Goal: Find specific page/section: Find specific page/section

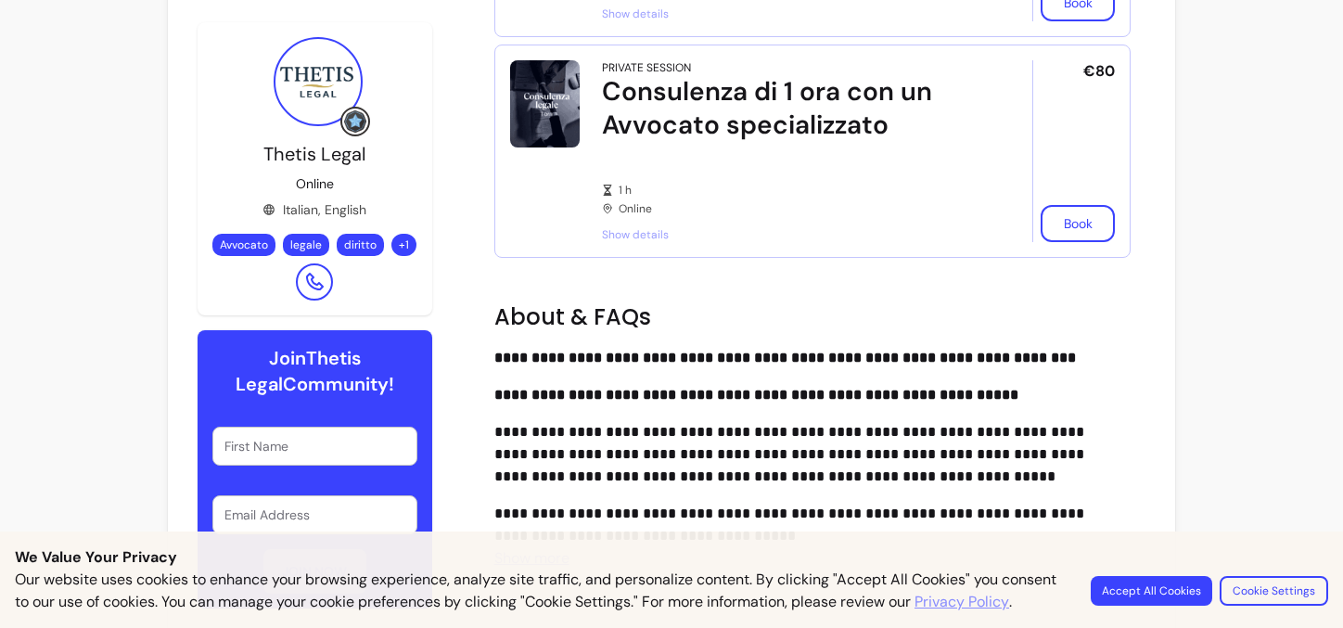
scroll to position [887, 0]
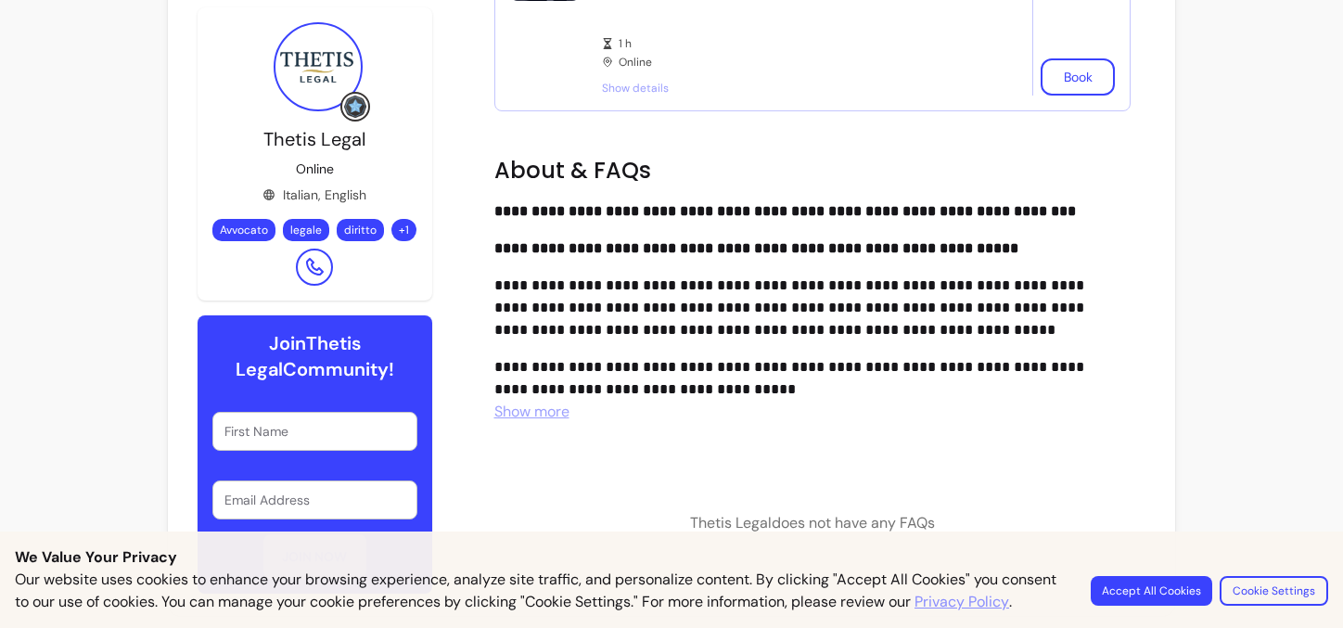
click at [550, 411] on span "Show more" at bounding box center [531, 411] width 75 height 19
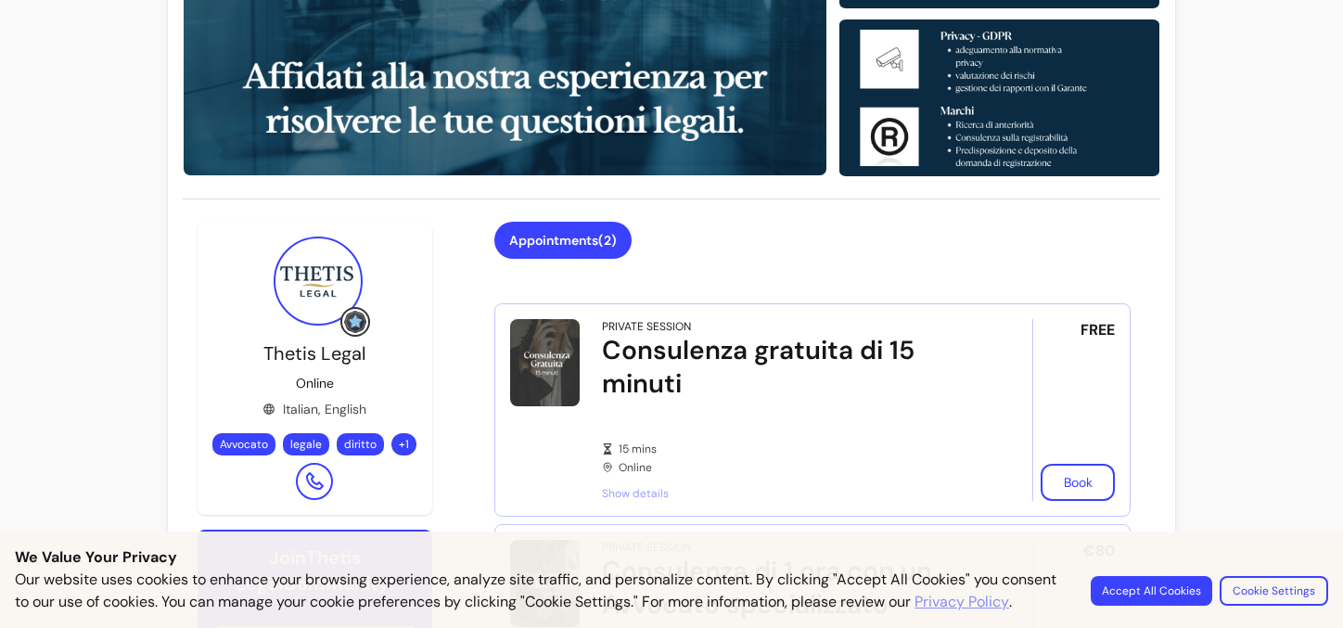
scroll to position [351, 0]
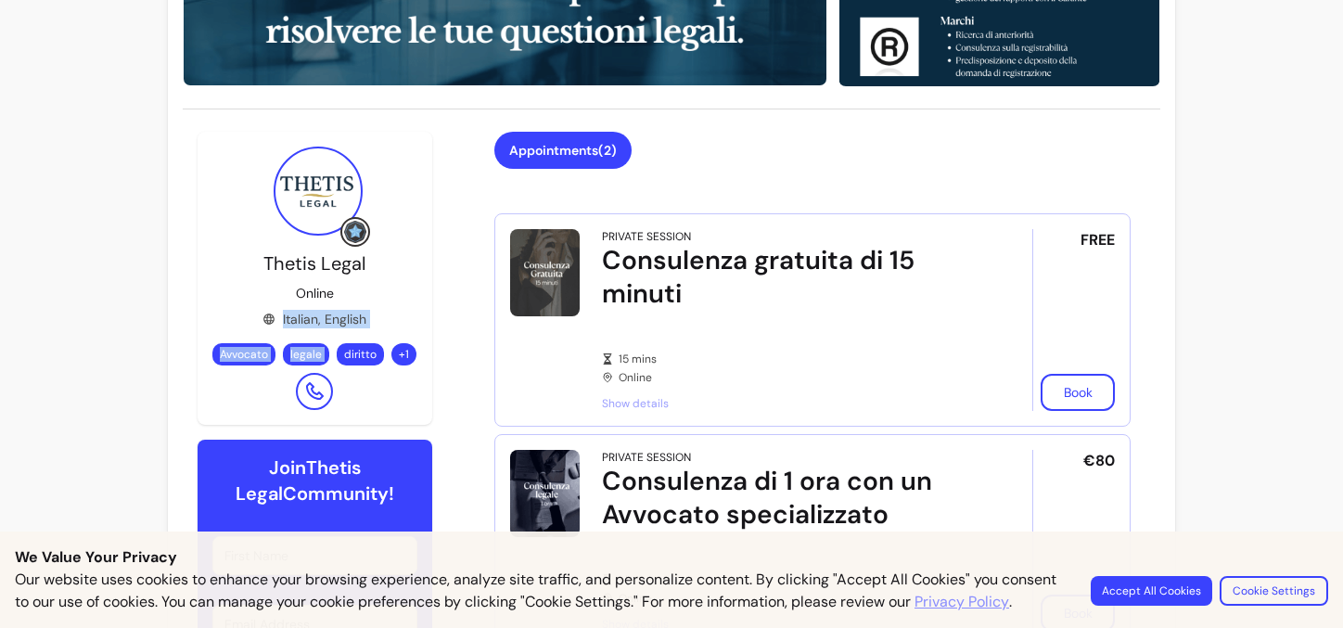
drag, startPoint x: 268, startPoint y: 260, endPoint x: 379, endPoint y: 257, distance: 111.3
click at [379, 257] on div "Thetis Legal Online Italian, English Avvocato legale diritto + 1" at bounding box center [314, 330] width 205 height 160
click at [261, 260] on div "Thetis Legal Online Italian, English Avvocato legale diritto + 1" at bounding box center [314, 330] width 205 height 160
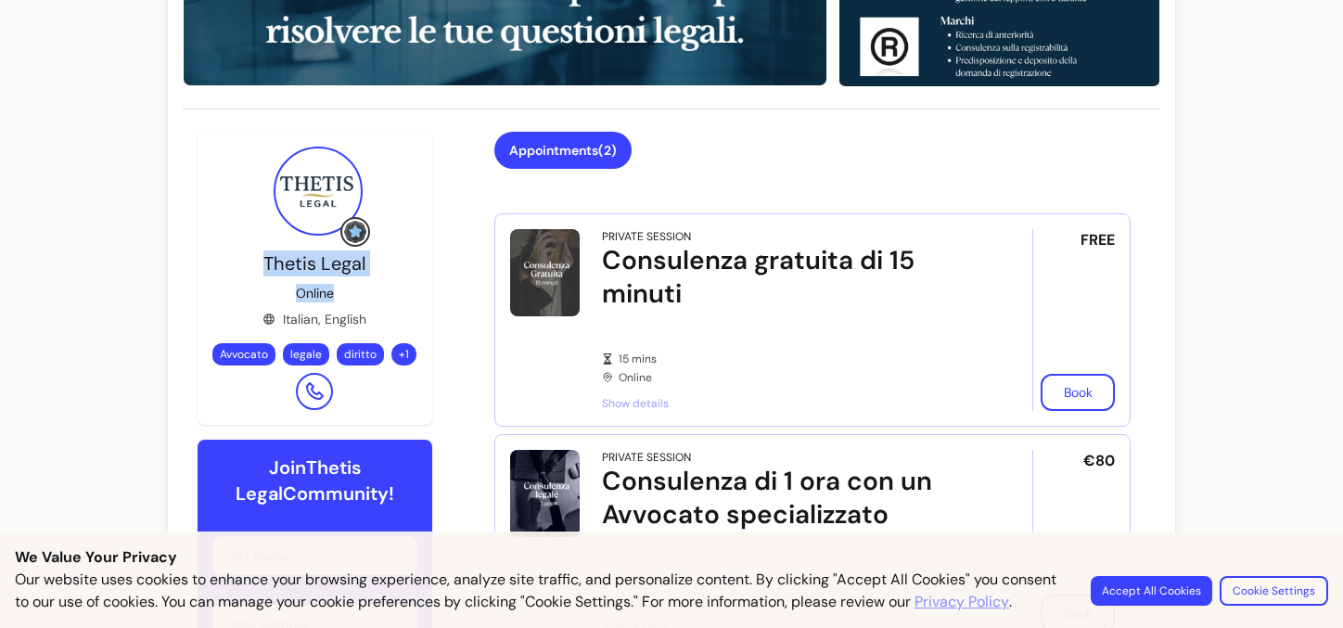
drag, startPoint x: 265, startPoint y: 262, endPoint x: 365, endPoint y: 262, distance: 99.2
click at [365, 262] on div "Thetis Legal Online Italian, English Avvocato legale diritto + 1" at bounding box center [314, 330] width 205 height 160
click at [330, 261] on span "Thetis Legal" at bounding box center [314, 263] width 102 height 24
drag, startPoint x: 264, startPoint y: 259, endPoint x: 363, endPoint y: 261, distance: 98.3
click at [363, 261] on span "Thetis Legal" at bounding box center [314, 263] width 102 height 24
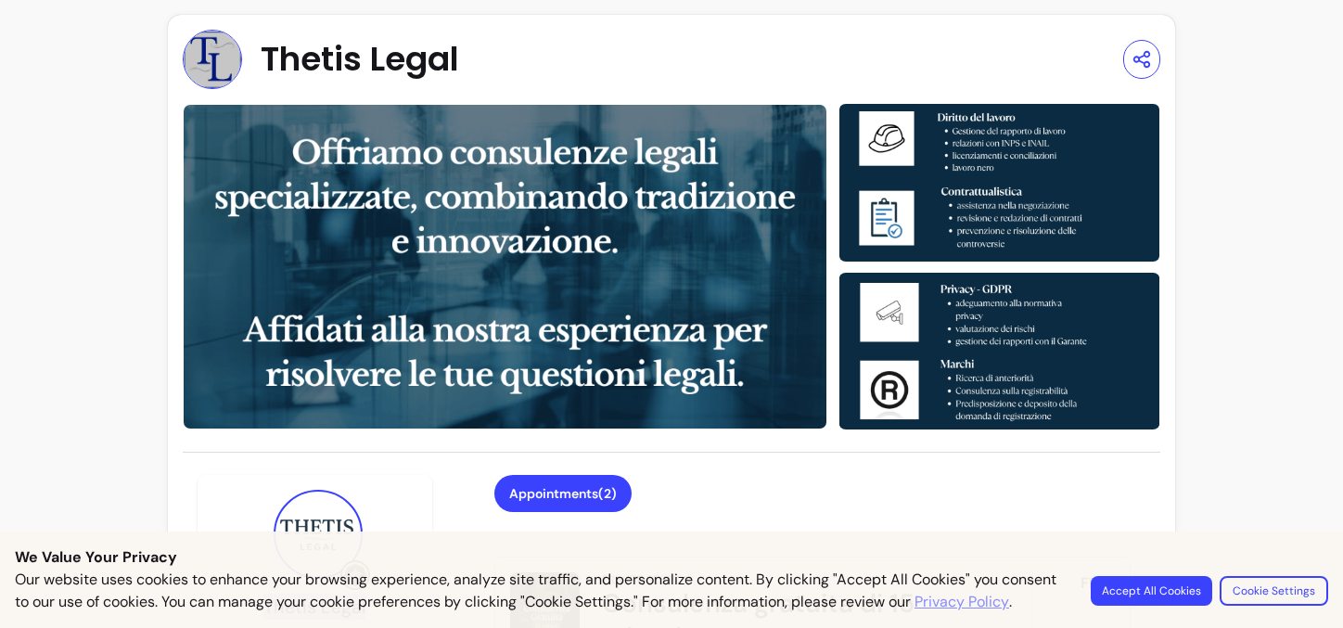
scroll to position [0, 0]
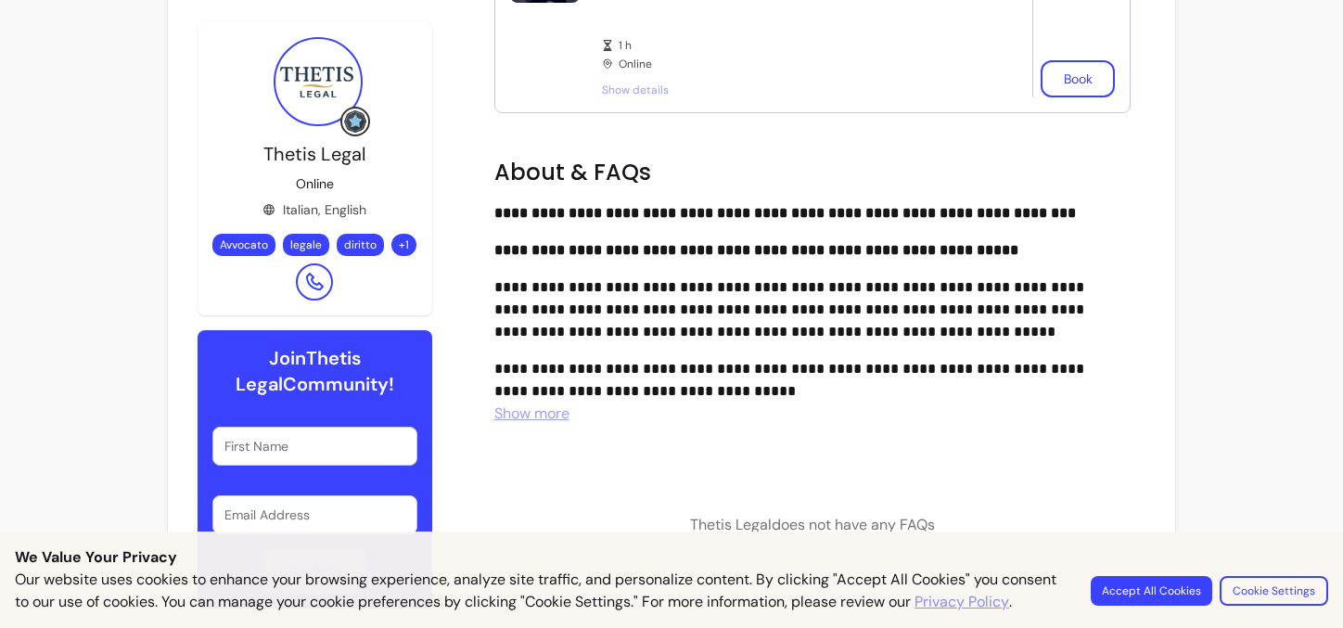
scroll to position [887, 0]
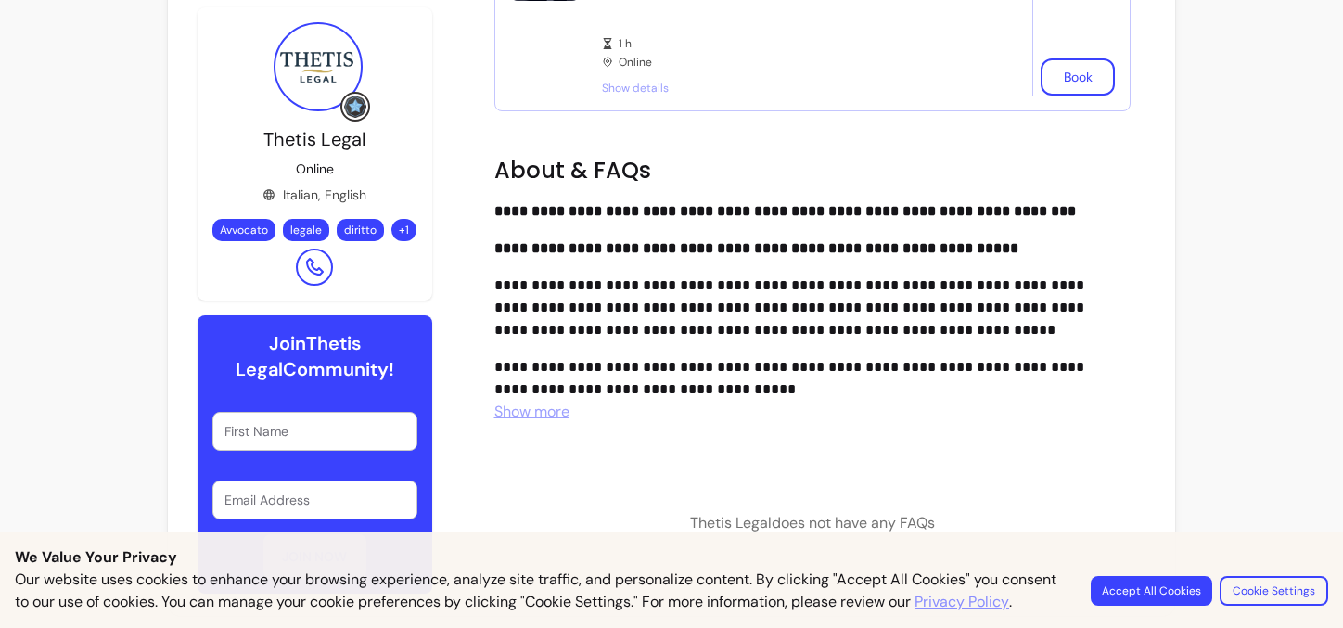
click at [1124, 592] on button "Accept All Cookies" at bounding box center [1152, 591] width 122 height 30
